Goal: Information Seeking & Learning: Learn about a topic

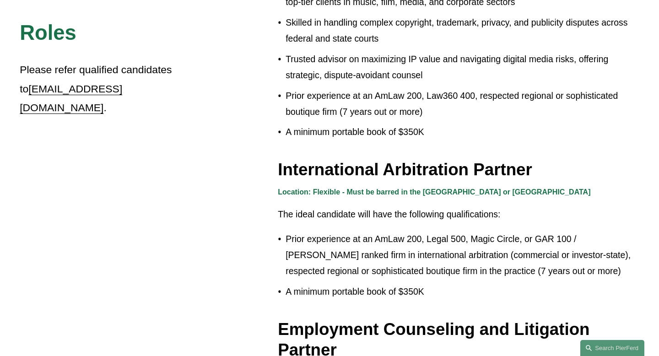
scroll to position [1029, 0]
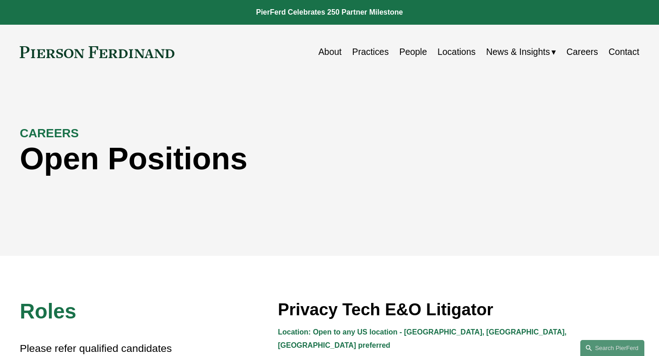
click at [456, 54] on link "Locations" at bounding box center [457, 52] width 38 height 18
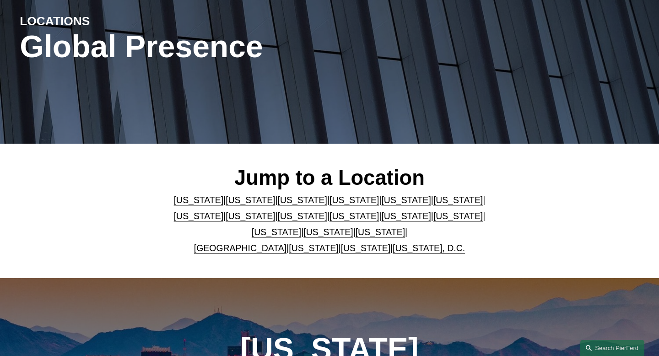
scroll to position [115, 0]
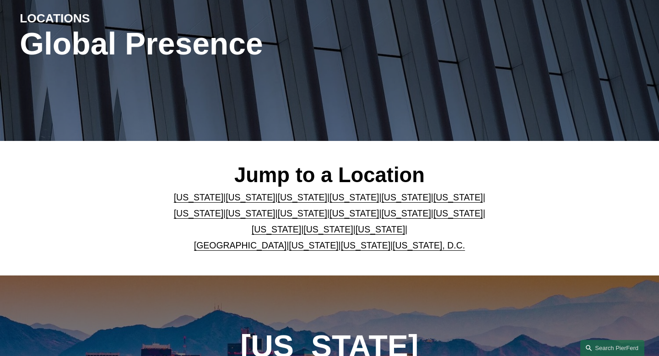
click at [226, 213] on link "Massachusetts" at bounding box center [250, 213] width 49 height 10
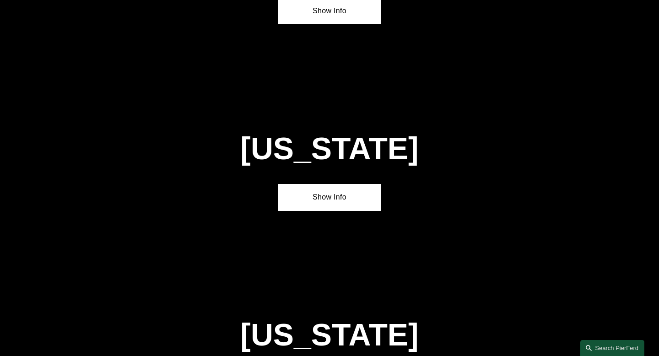
scroll to position [1696, 0]
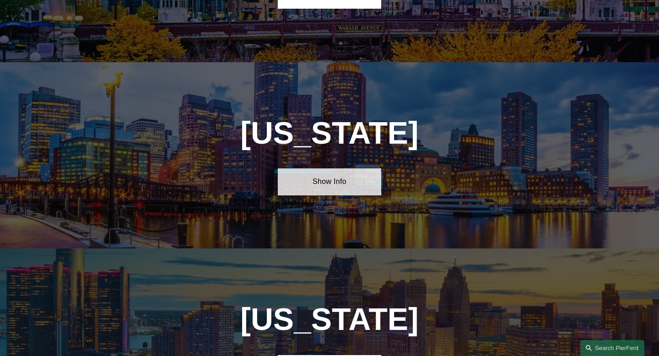
click at [298, 169] on link "Show Info" at bounding box center [329, 182] width 103 height 27
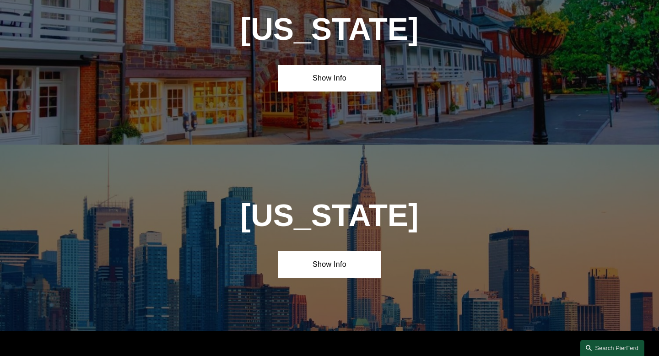
scroll to position [2374, 0]
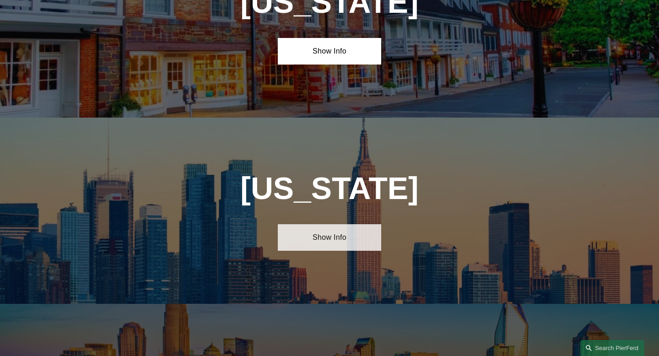
click at [308, 224] on link "Show Info" at bounding box center [329, 237] width 103 height 27
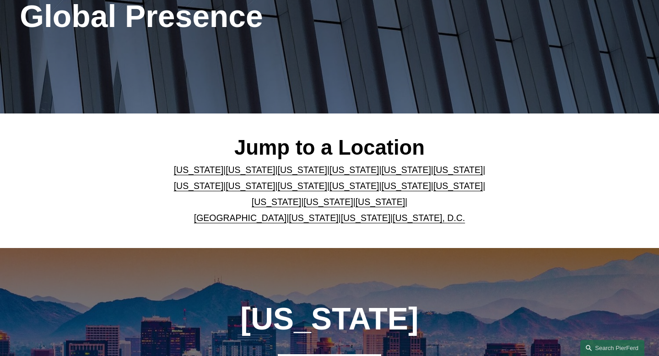
scroll to position [0, 0]
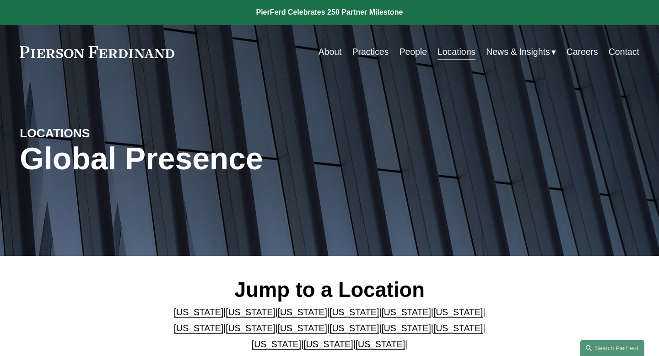
click at [371, 48] on link "Practices" at bounding box center [370, 52] width 37 height 18
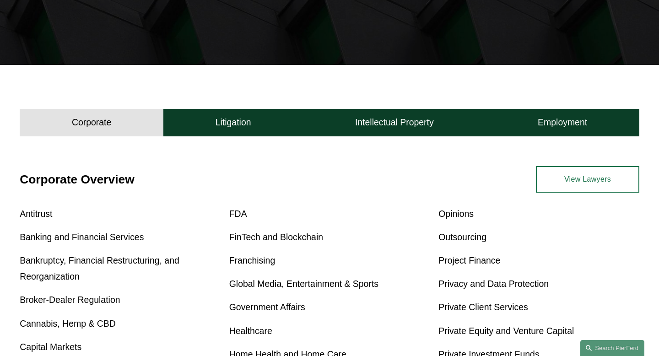
scroll to position [184, 0]
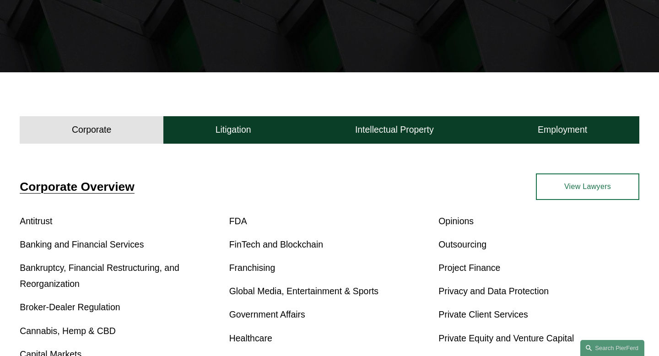
click at [41, 222] on link "Antitrust" at bounding box center [36, 221] width 33 height 10
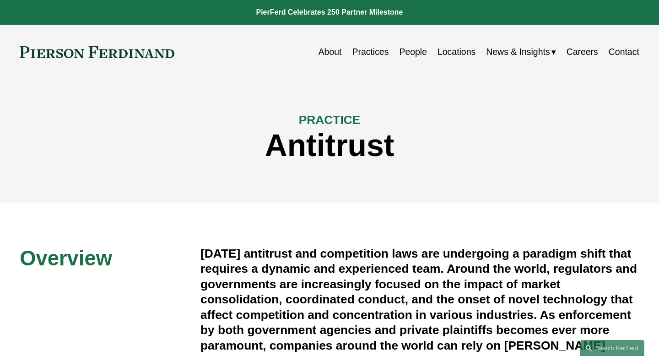
click at [587, 55] on link "Careers" at bounding box center [583, 52] width 32 height 18
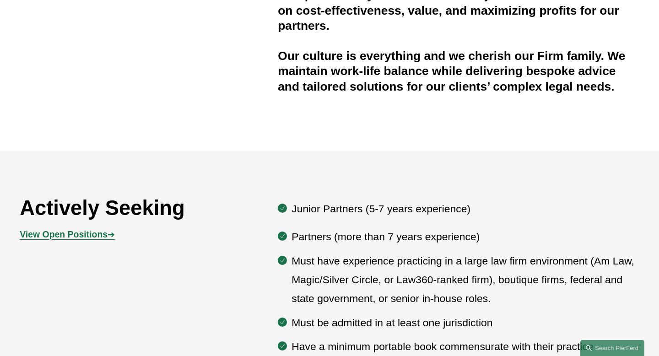
scroll to position [366, 0]
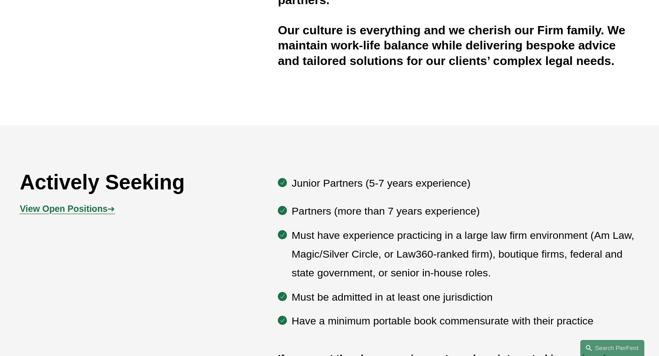
click at [72, 211] on strong "View Open Positions" at bounding box center [64, 209] width 88 height 10
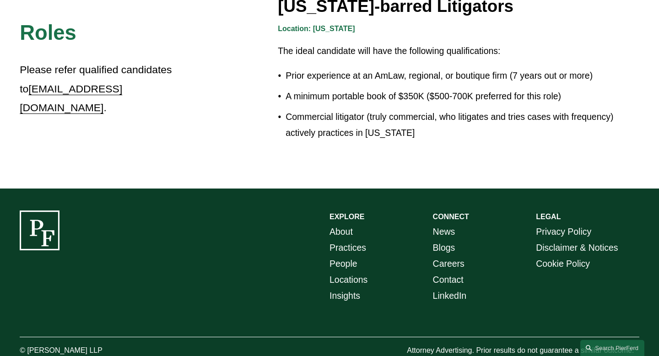
scroll to position [1670, 0]
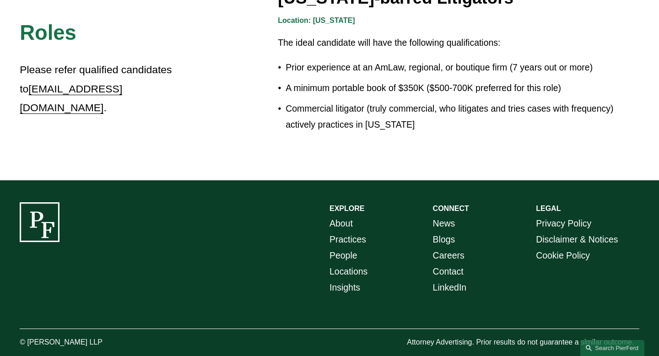
click at [348, 248] on link "People" at bounding box center [344, 256] width 28 height 16
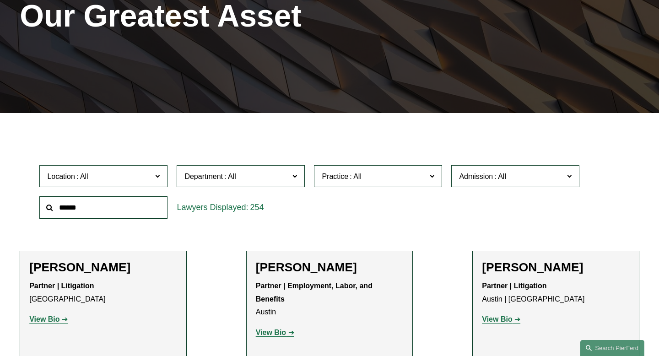
scroll to position [144, 0]
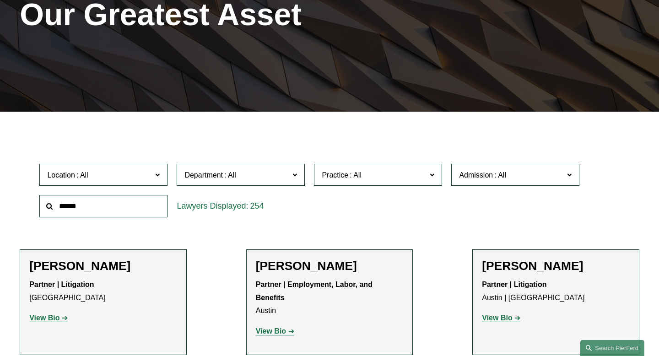
click at [142, 170] on span "Location" at bounding box center [99, 175] width 105 height 12
click at [0, 0] on link "Boston" at bounding box center [0, 0] width 0 height 0
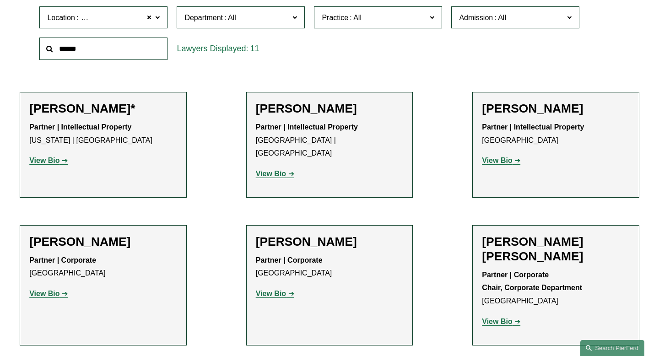
scroll to position [299, 0]
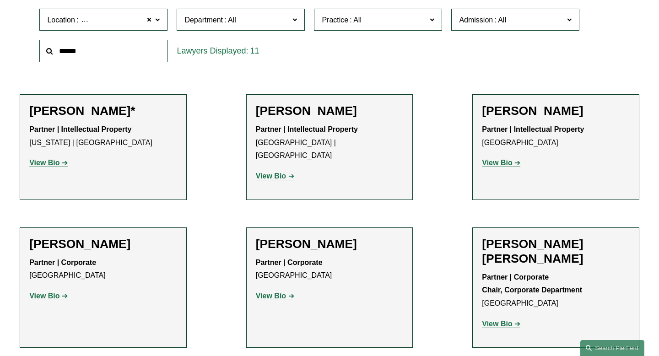
click at [269, 292] on strong "View Bio" at bounding box center [271, 296] width 30 height 8
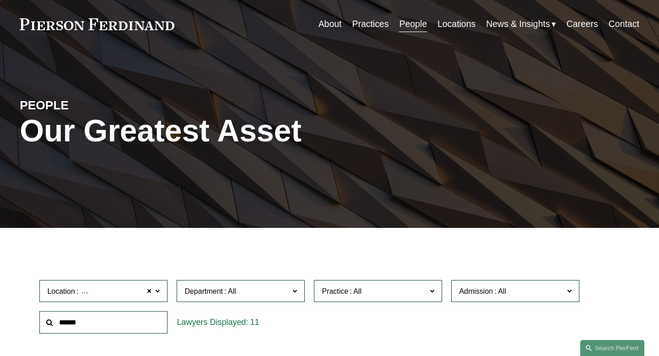
scroll to position [0, 0]
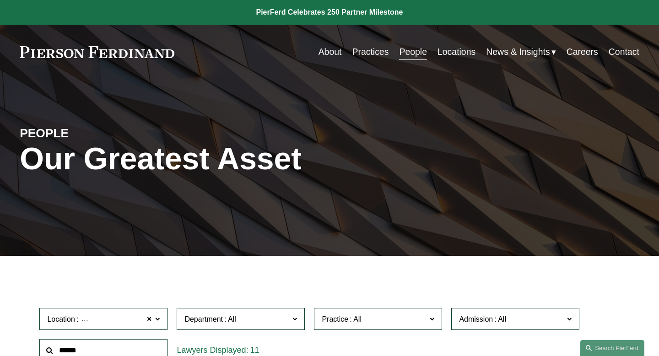
click at [578, 54] on link "Careers" at bounding box center [583, 52] width 32 height 18
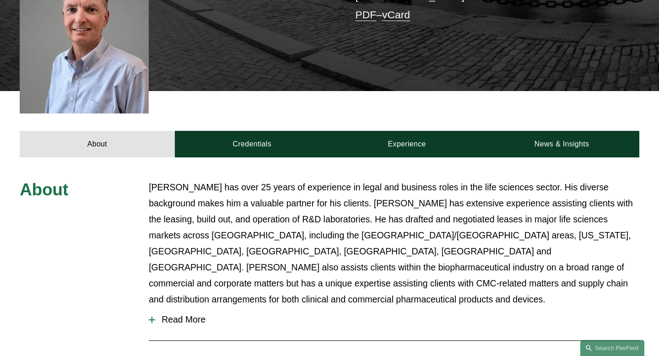
scroll to position [278, 0]
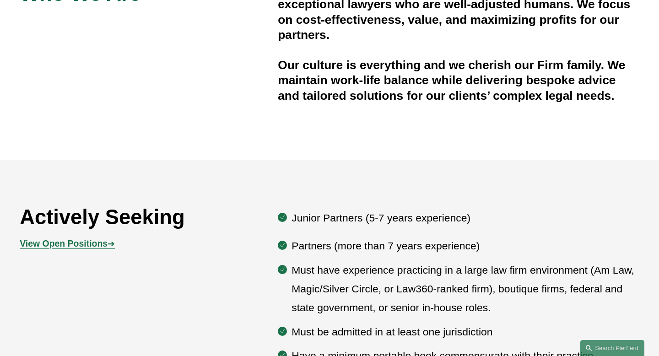
scroll to position [449, 0]
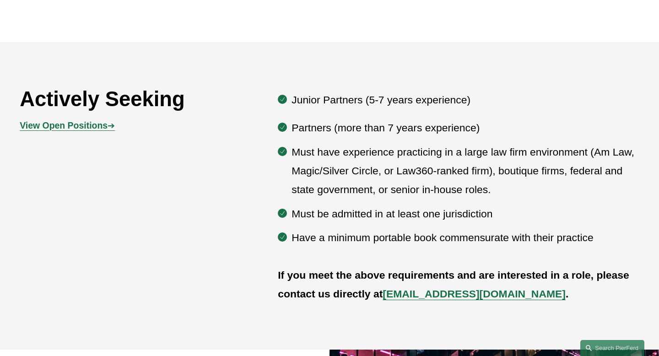
click at [93, 126] on strong "View Open Positions" at bounding box center [64, 125] width 88 height 10
